Goal: Transaction & Acquisition: Purchase product/service

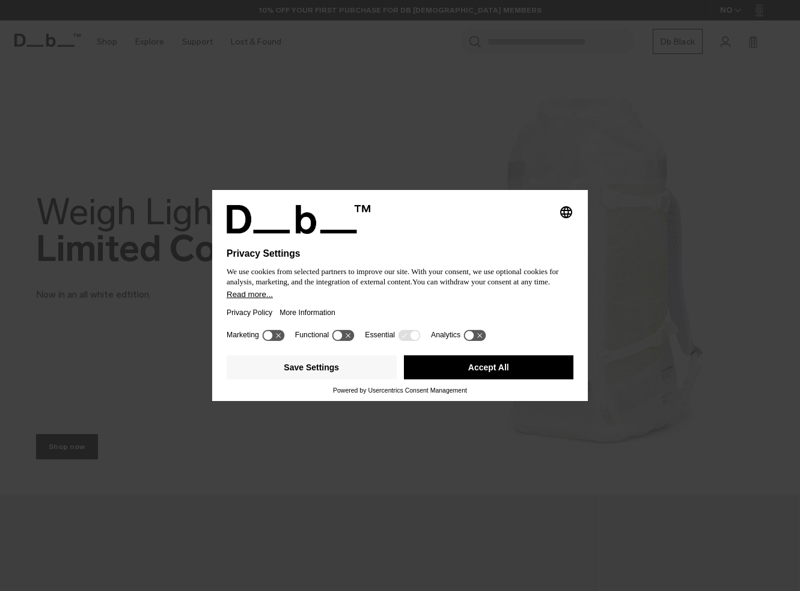
click at [503, 236] on div at bounding box center [400, 241] width 347 height 14
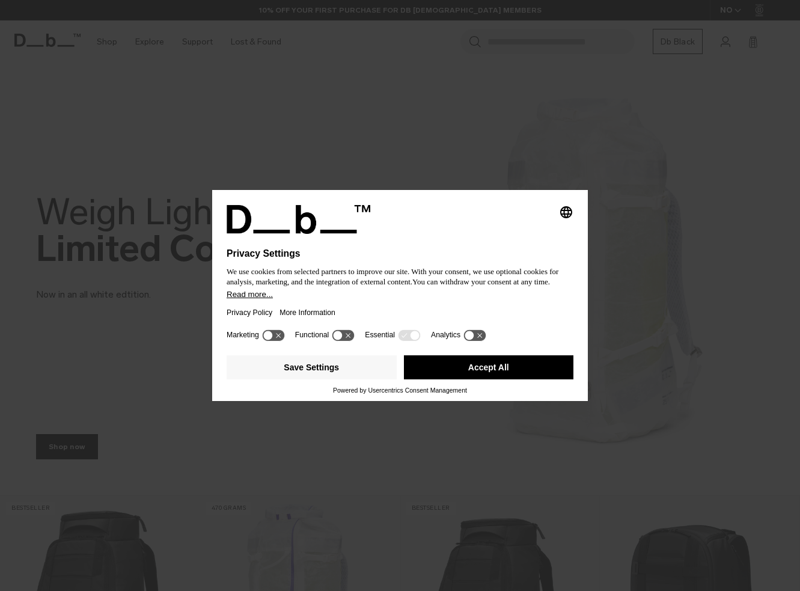
click at [442, 167] on div "Selecting an option will immediately change the language Privacy Settings We us…" at bounding box center [400, 295] width 800 height 591
click at [453, 374] on button "Accept All" at bounding box center [489, 367] width 170 height 24
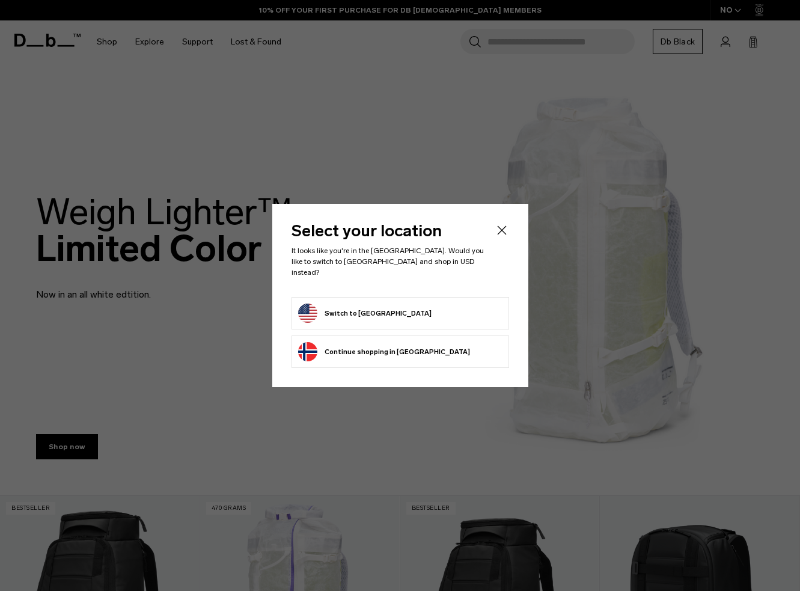
click at [411, 311] on form "Switch to United States" at bounding box center [400, 313] width 204 height 19
click at [325, 308] on button "Switch to United States" at bounding box center [364, 313] width 133 height 19
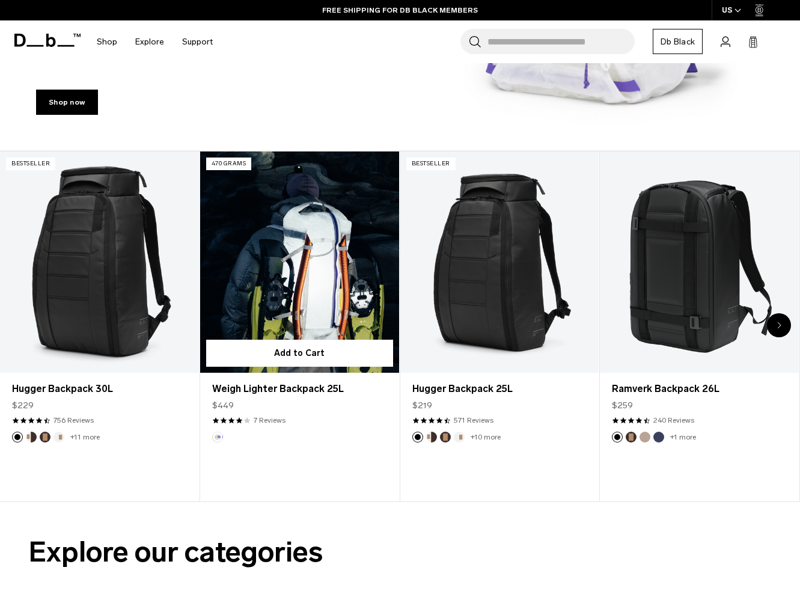
scroll to position [332, 0]
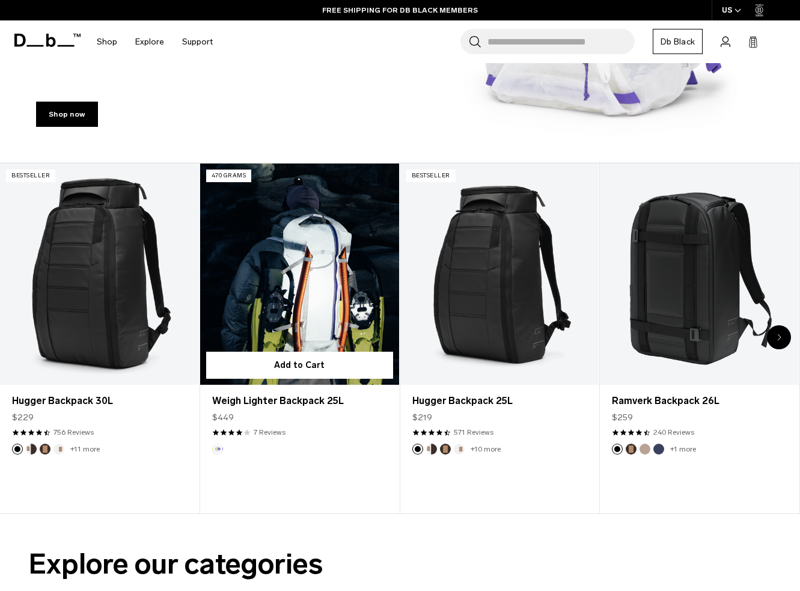
click at [305, 289] on link "Weigh Lighter Backpack 25L" at bounding box center [299, 273] width 199 height 221
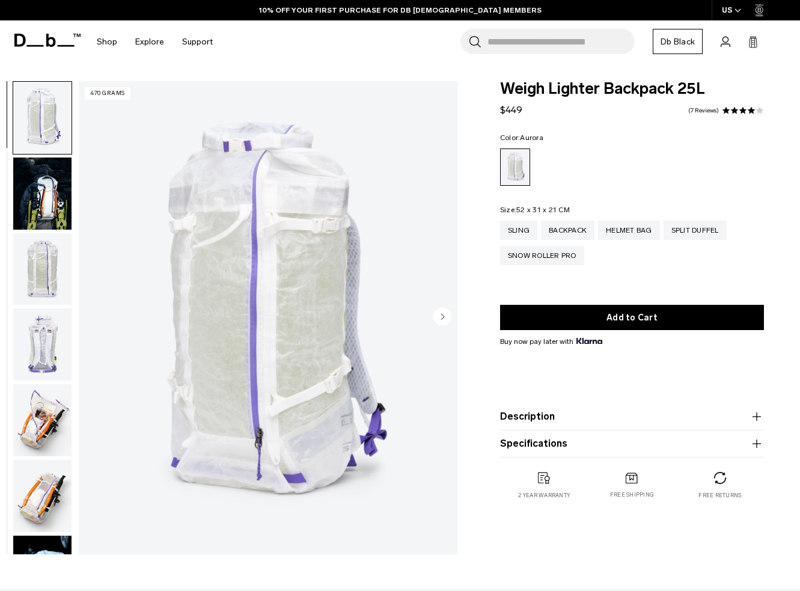
click at [57, 209] on img "button" at bounding box center [42, 193] width 58 height 72
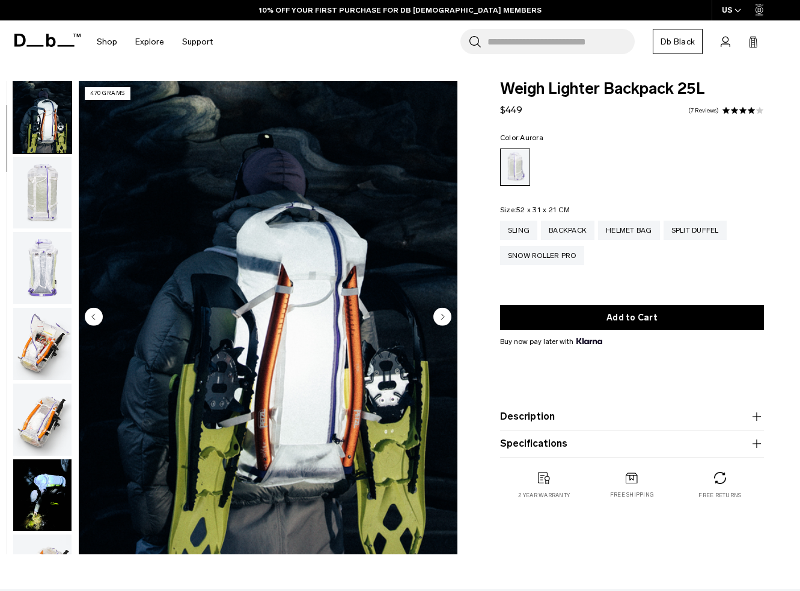
click at [50, 268] on img "button" at bounding box center [42, 268] width 58 height 72
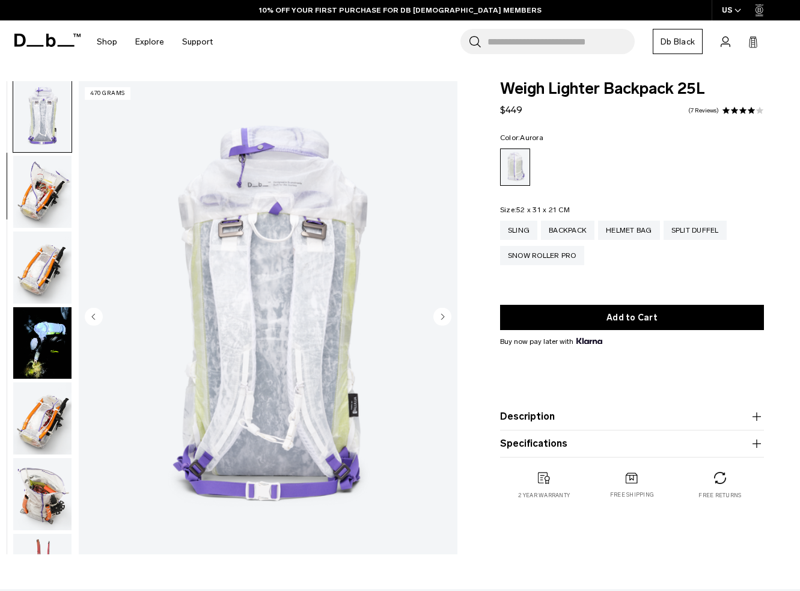
click at [49, 270] on img "button" at bounding box center [42, 267] width 58 height 72
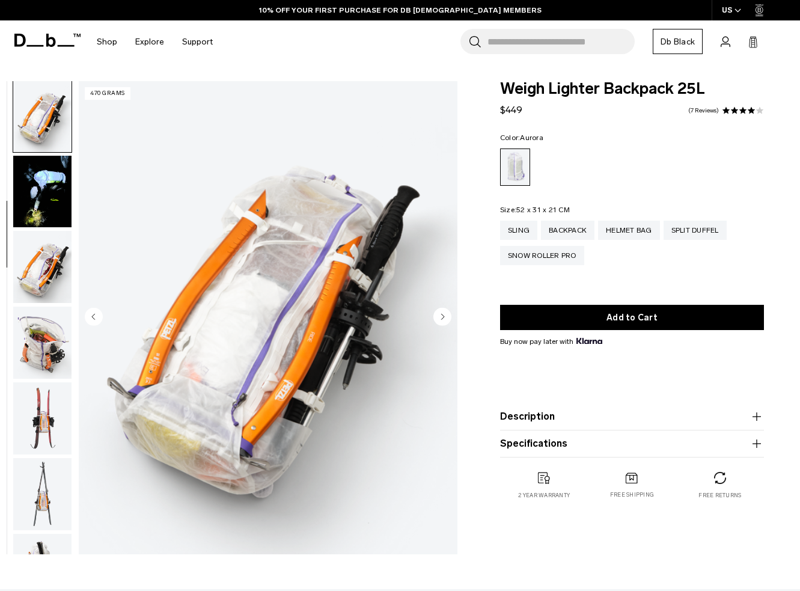
scroll to position [381, 0]
click at [442, 323] on circle "Next slide" at bounding box center [442, 316] width 18 height 18
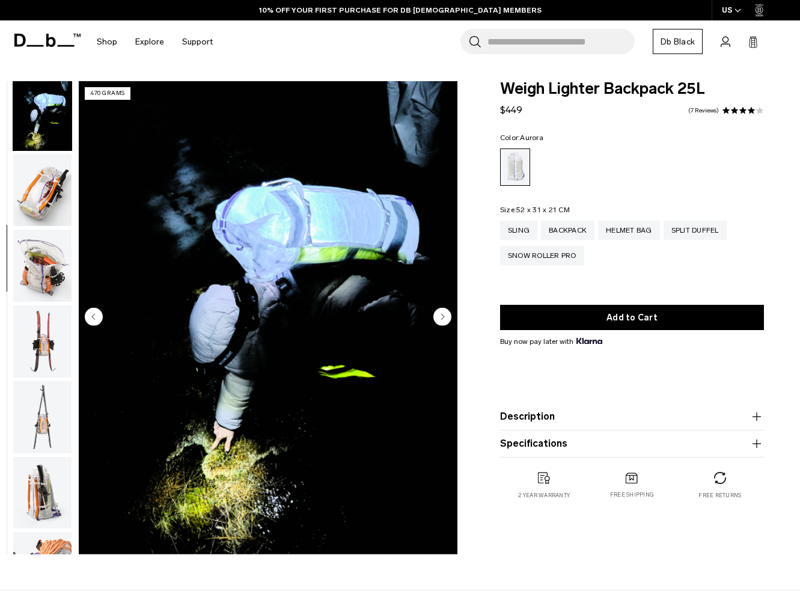
click at [442, 323] on circle "Next slide" at bounding box center [442, 316] width 18 height 18
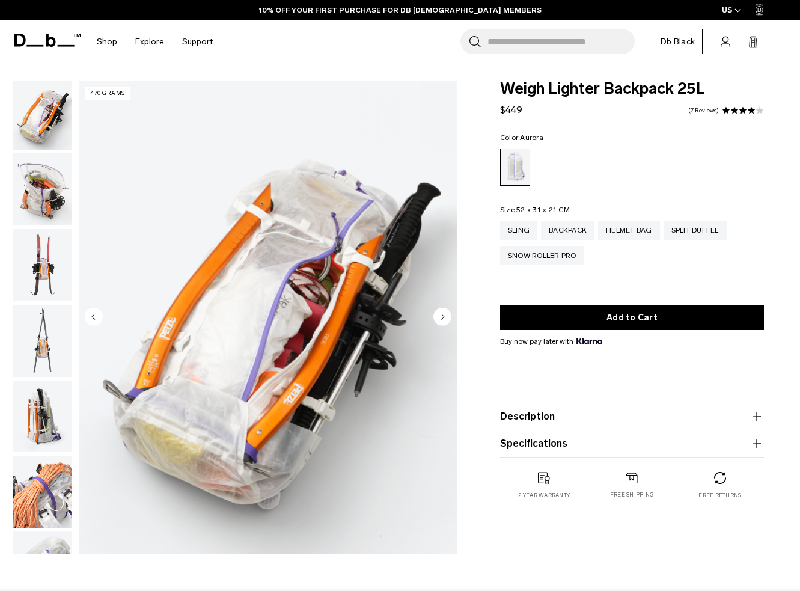
click at [442, 323] on circle "Next slide" at bounding box center [442, 316] width 18 height 18
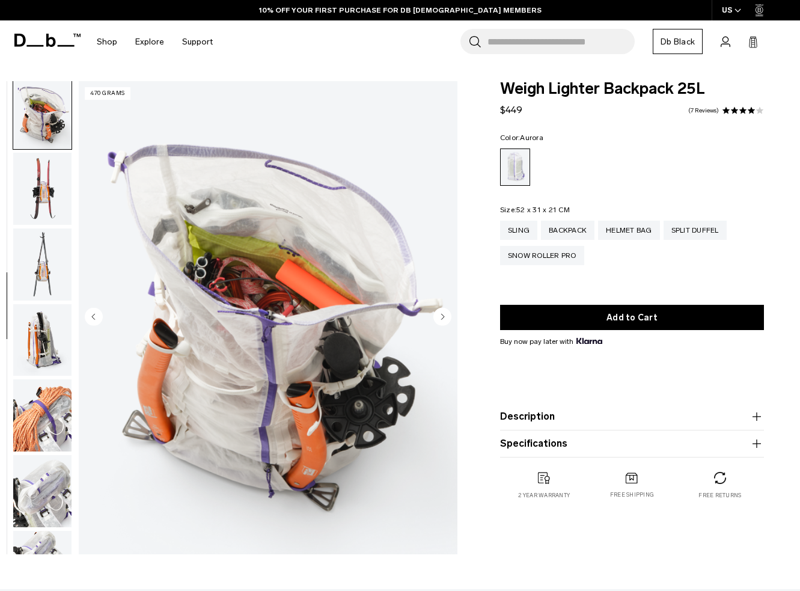
click at [442, 323] on circle "Next slide" at bounding box center [442, 316] width 18 height 18
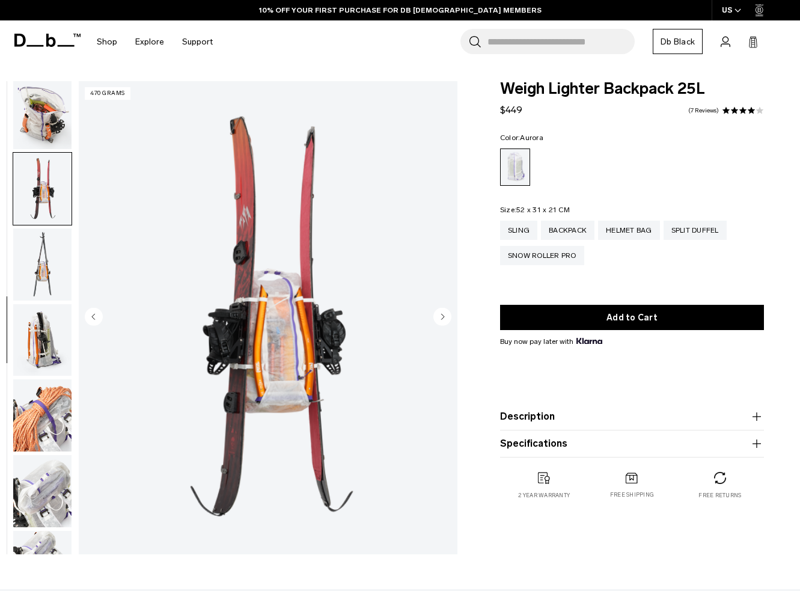
scroll to position [685, 0]
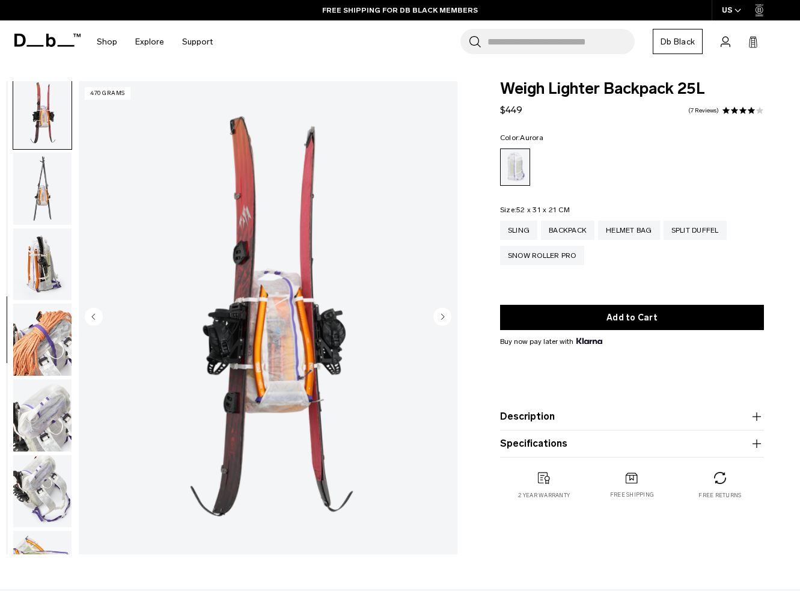
click at [442, 323] on circle "Next slide" at bounding box center [442, 316] width 18 height 18
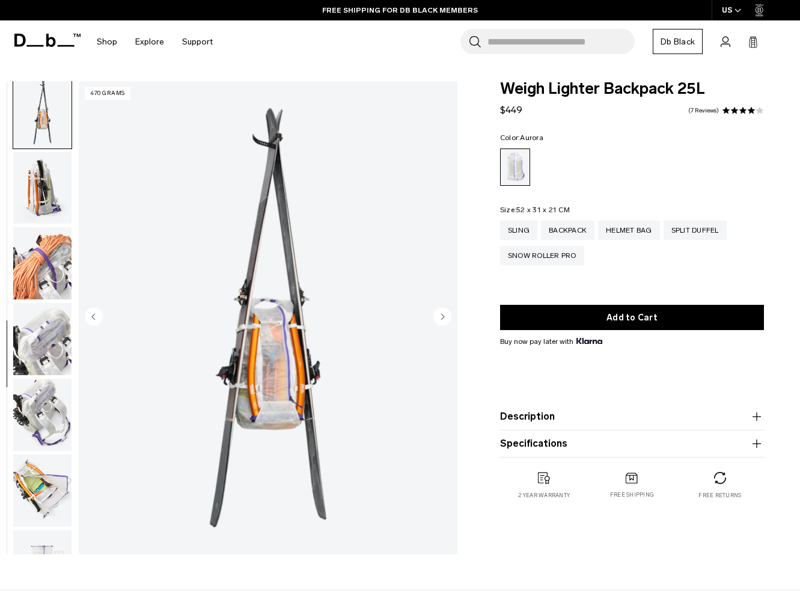
click at [442, 323] on circle "Next slide" at bounding box center [442, 316] width 18 height 18
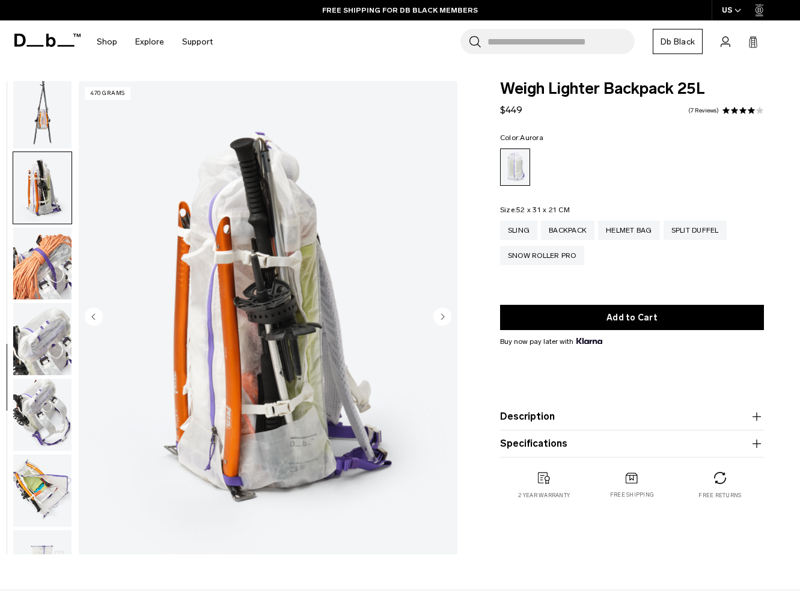
scroll to position [838, 0]
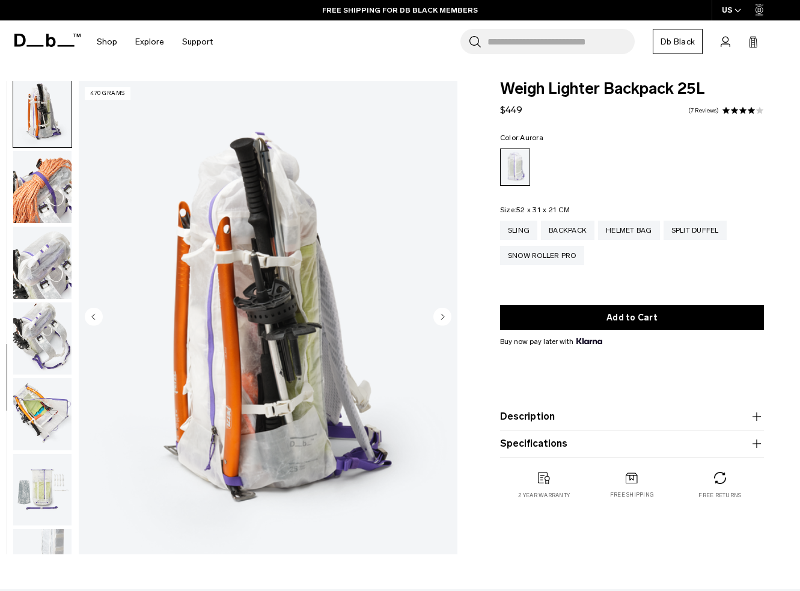
click at [442, 323] on circle "Next slide" at bounding box center [442, 316] width 18 height 18
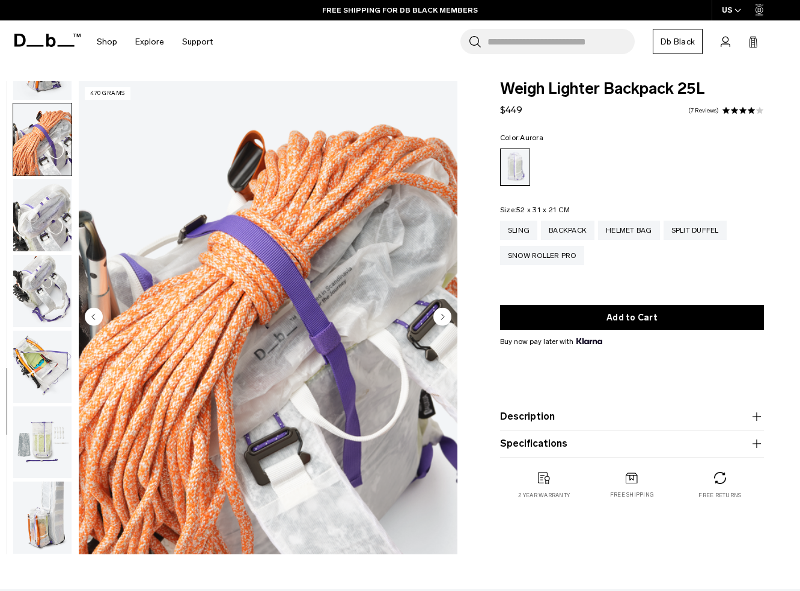
click at [442, 323] on circle "Next slide" at bounding box center [442, 316] width 18 height 18
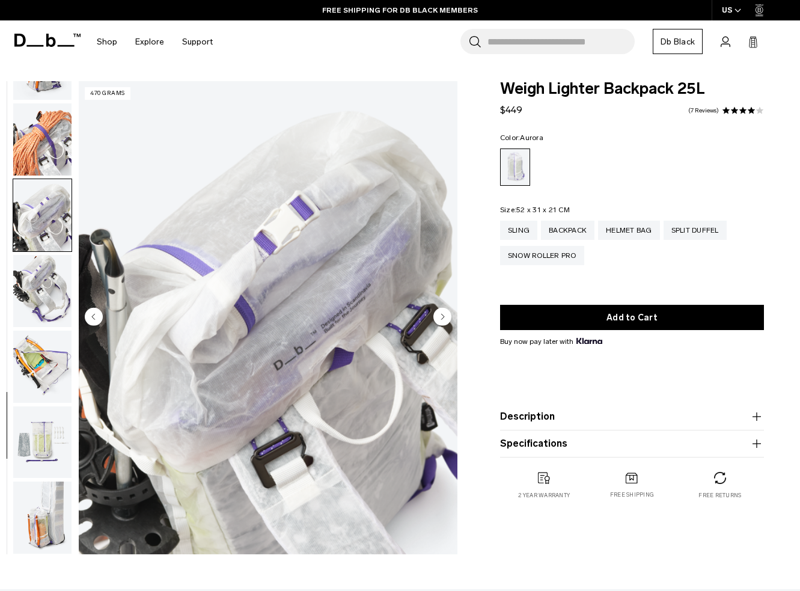
click at [442, 323] on circle "Next slide" at bounding box center [442, 316] width 18 height 18
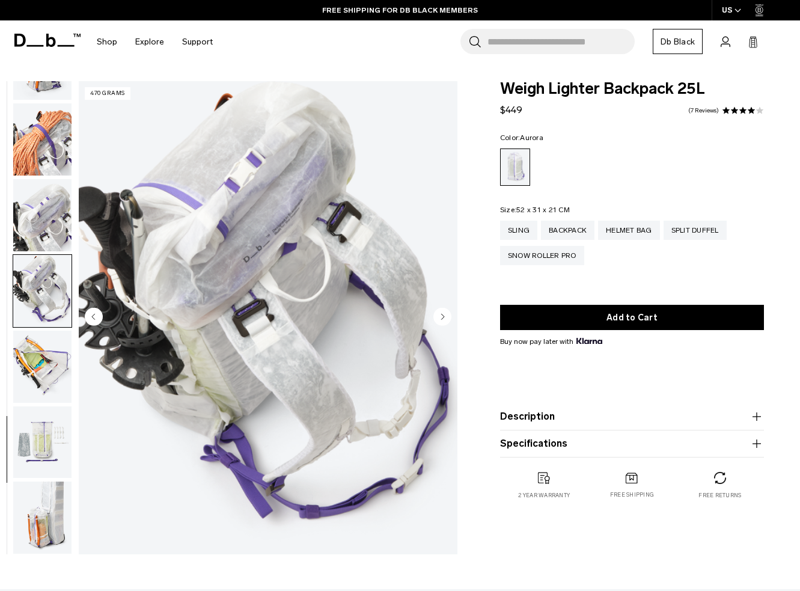
click at [442, 323] on circle "Next slide" at bounding box center [442, 316] width 18 height 18
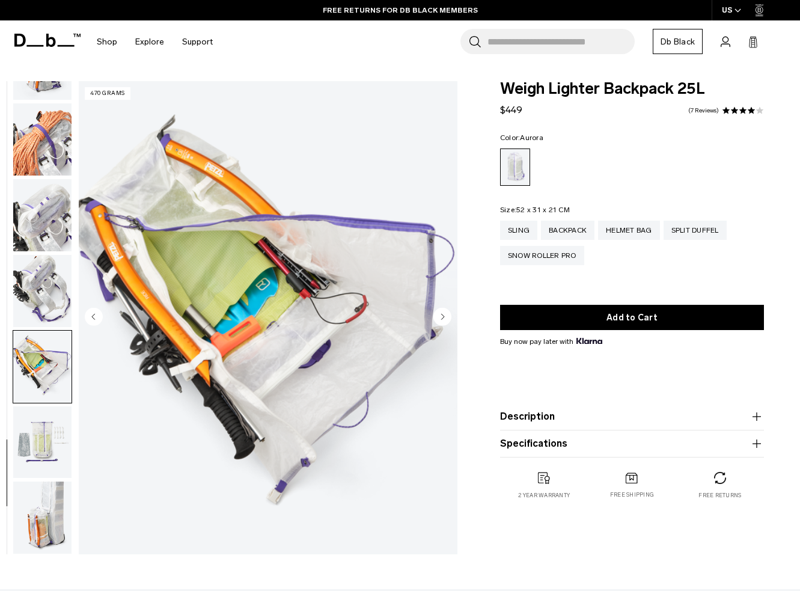
click at [442, 323] on circle "Next slide" at bounding box center [442, 316] width 18 height 18
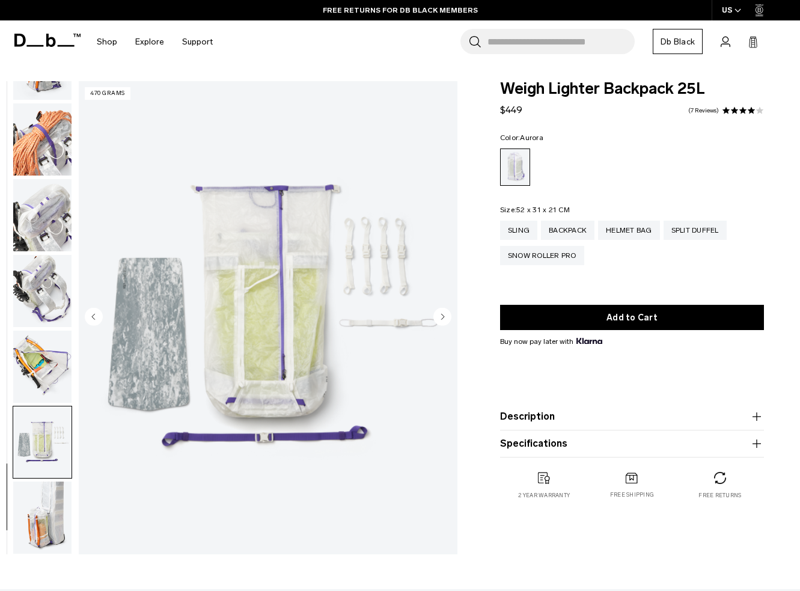
click at [442, 323] on circle "Next slide" at bounding box center [442, 316] width 18 height 18
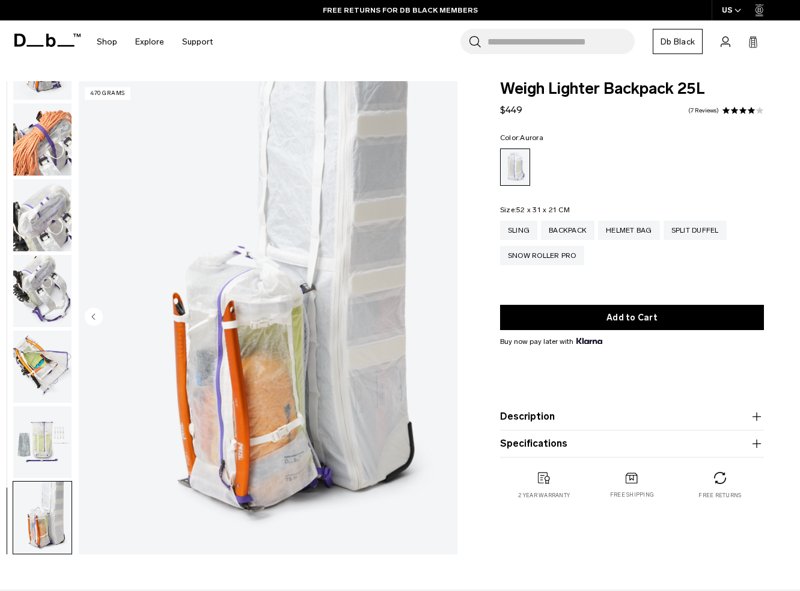
click at [442, 323] on img "18 / 18" at bounding box center [268, 317] width 379 height 473
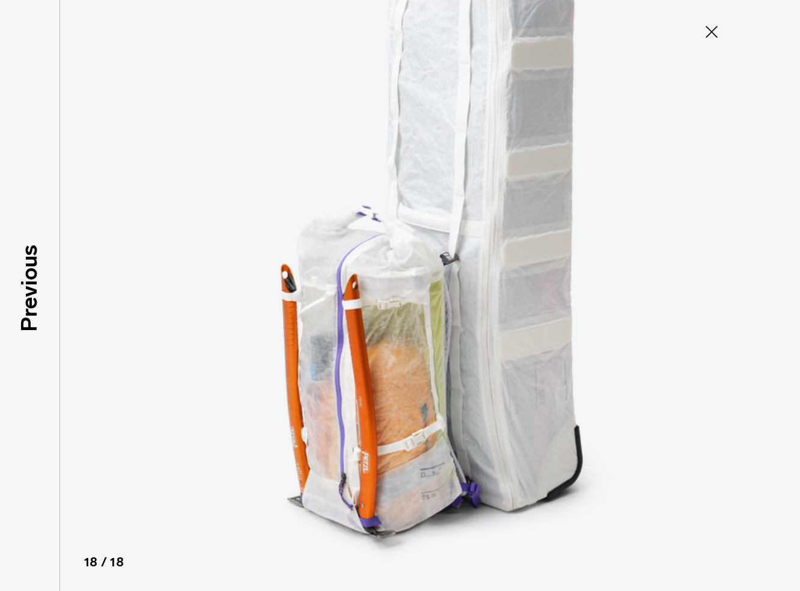
click at [314, 67] on img at bounding box center [400, 295] width 541 height 591
